Goal: Task Accomplishment & Management: Use online tool/utility

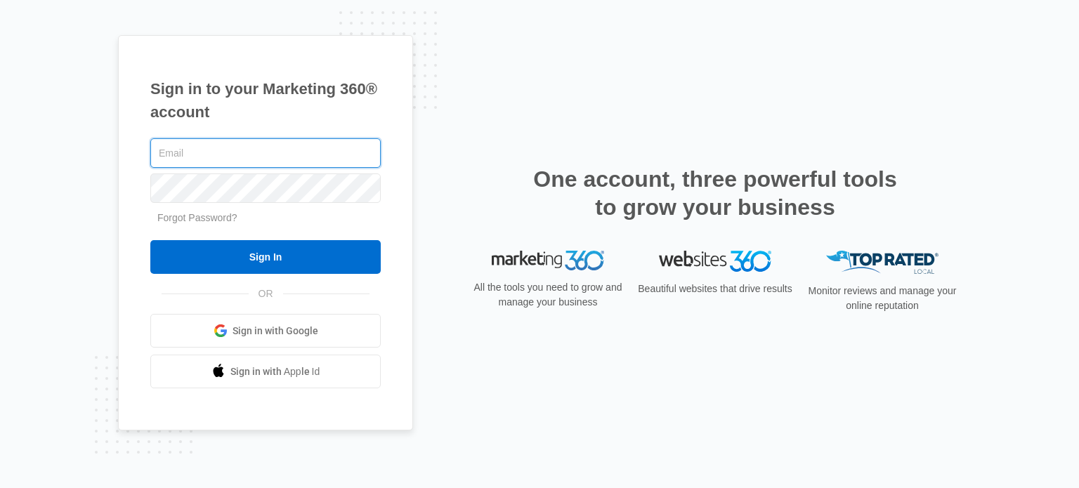
click at [183, 148] on input "text" at bounding box center [265, 153] width 230 height 30
type input "[EMAIL_ADDRESS][DOMAIN_NAME]"
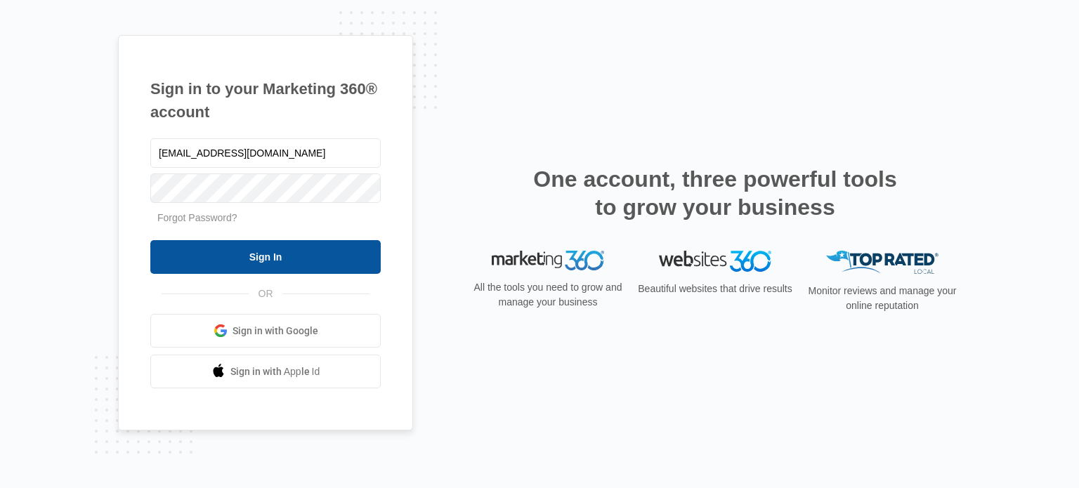
click at [256, 261] on input "Sign In" at bounding box center [265, 257] width 230 height 34
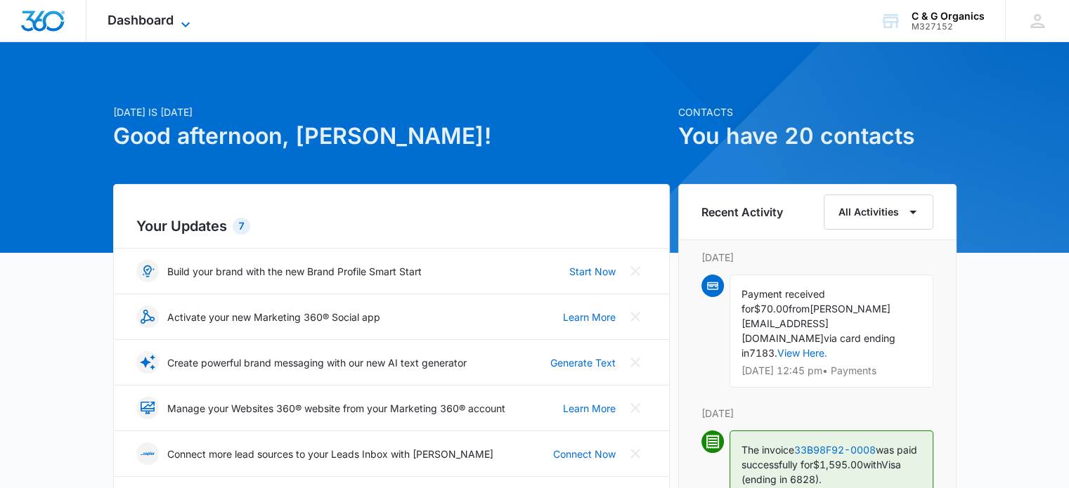
click at [139, 20] on span "Dashboard" at bounding box center [141, 20] width 66 height 15
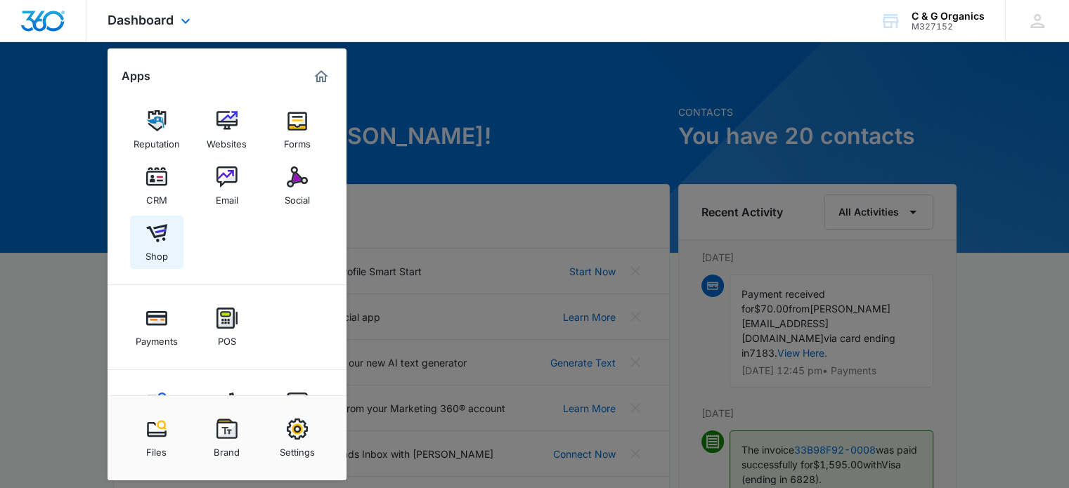
click at [158, 234] on img at bounding box center [156, 233] width 21 height 21
